Goal: Transaction & Acquisition: Obtain resource

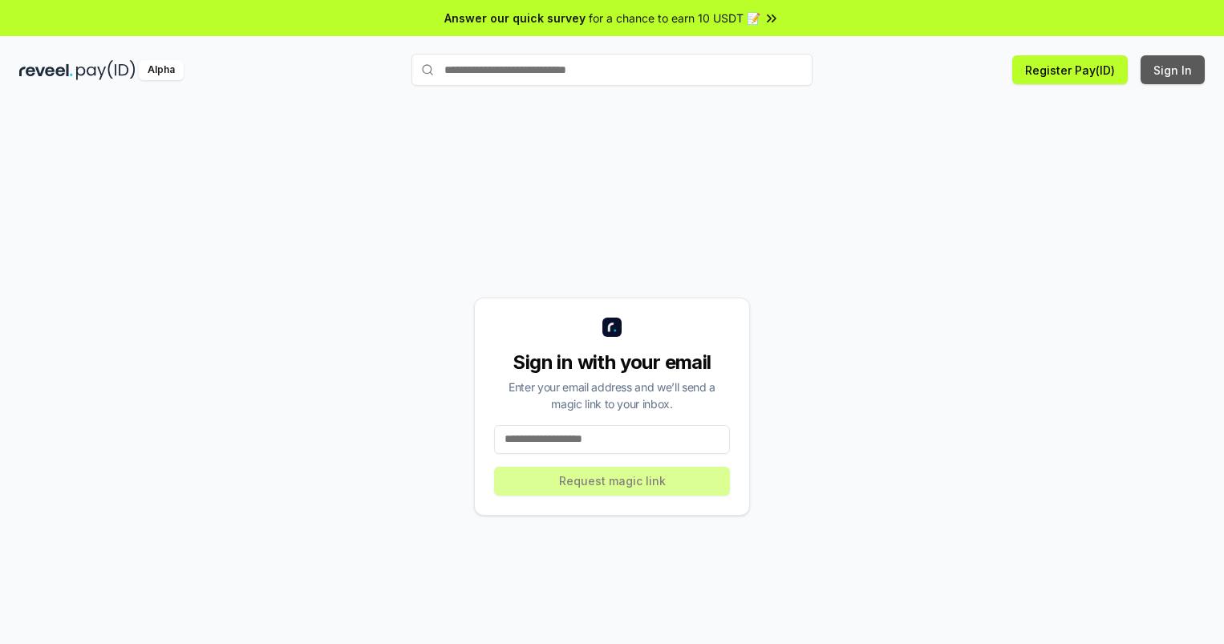
click at [1173, 70] on button "Sign In" at bounding box center [1172, 69] width 64 height 29
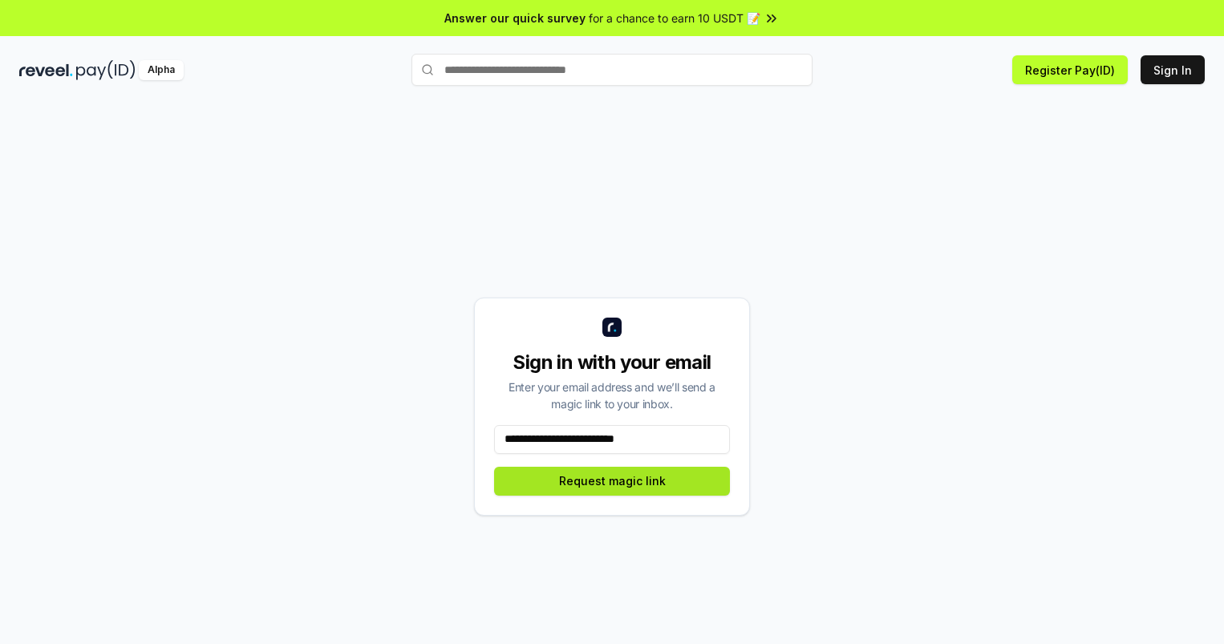
type input "**********"
click at [612, 480] on button "Request magic link" at bounding box center [612, 481] width 236 height 29
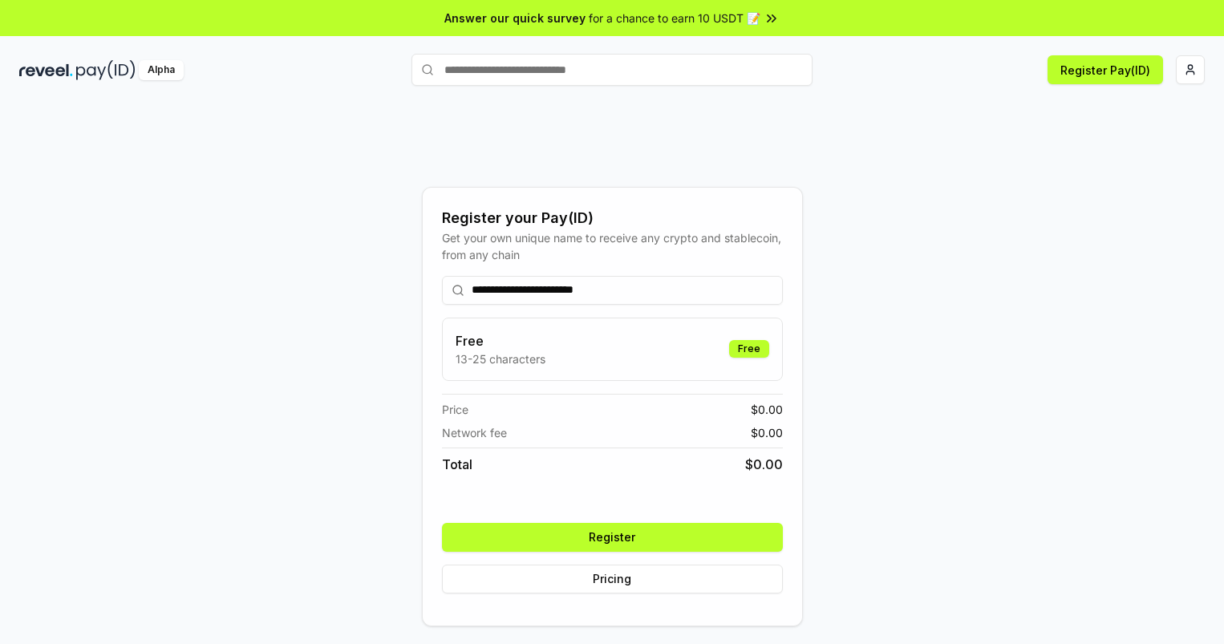
click at [612, 536] on button "Register" at bounding box center [612, 537] width 341 height 29
